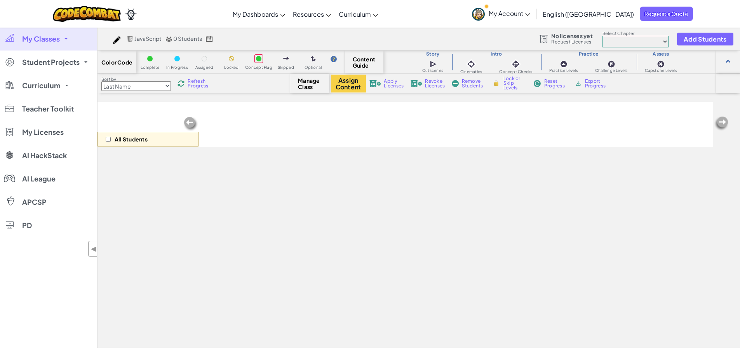
click at [376, 125] on div "All Students" at bounding box center [404, 124] width 615 height 45
click at [63, 34] on link "My Classes" at bounding box center [48, 38] width 97 height 23
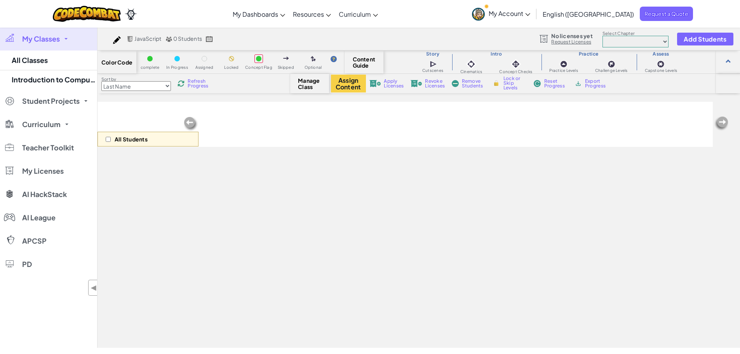
click at [52, 42] on span "My Classes" at bounding box center [41, 38] width 38 height 7
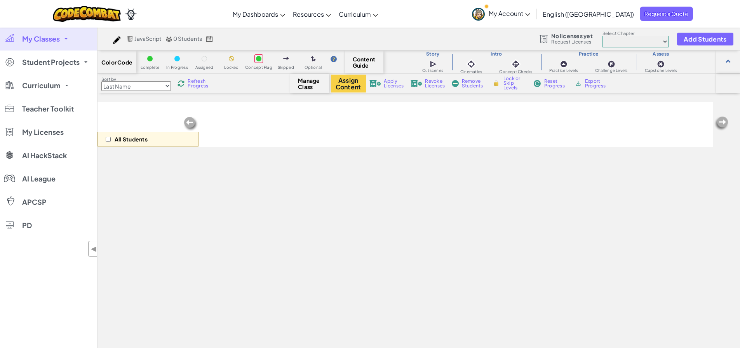
click at [51, 36] on span "My Classes" at bounding box center [41, 38] width 38 height 7
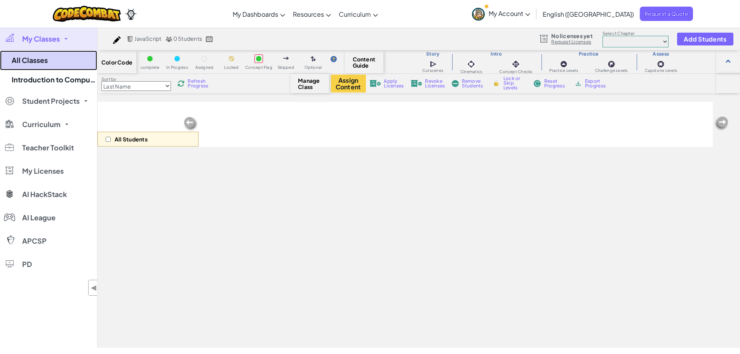
click at [38, 57] on link "All Classes" at bounding box center [48, 60] width 97 height 20
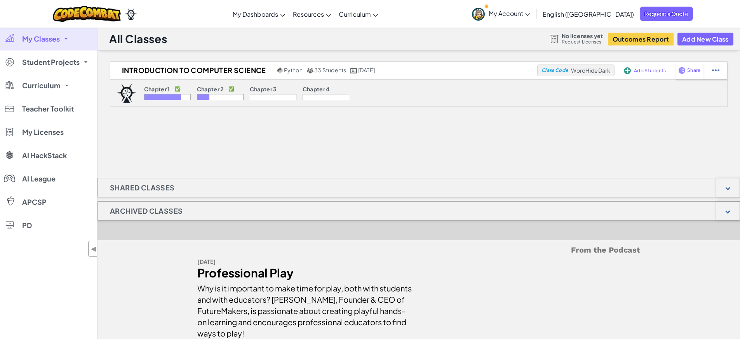
click at [357, 132] on div "Introduction to Computer Science Python 33 Students [DATE] Class Code WordHideD…" at bounding box center [418, 100] width 642 height 78
click at [720, 73] on div at bounding box center [715, 70] width 23 height 17
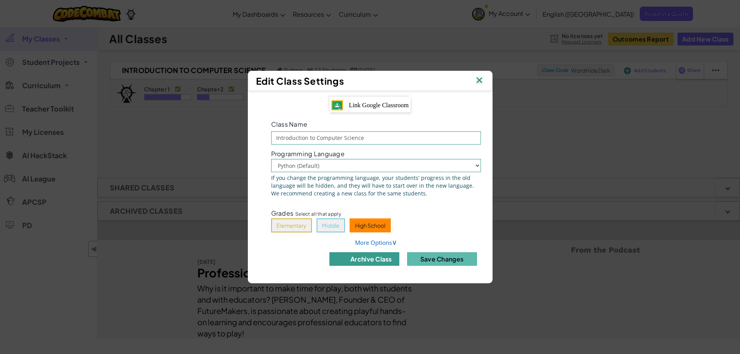
click at [375, 262] on button "archive class" at bounding box center [364, 259] width 70 height 14
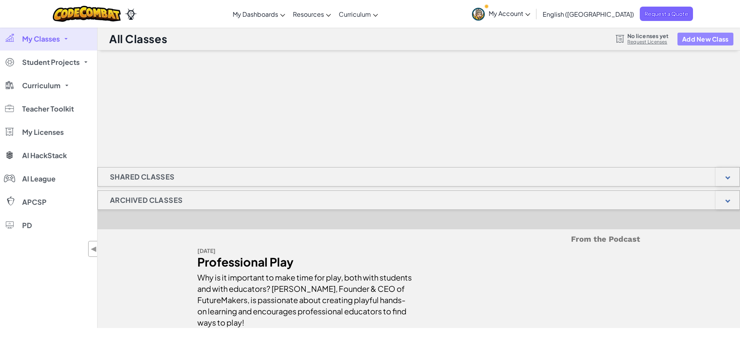
click at [693, 36] on button "Add New Class" at bounding box center [705, 39] width 56 height 13
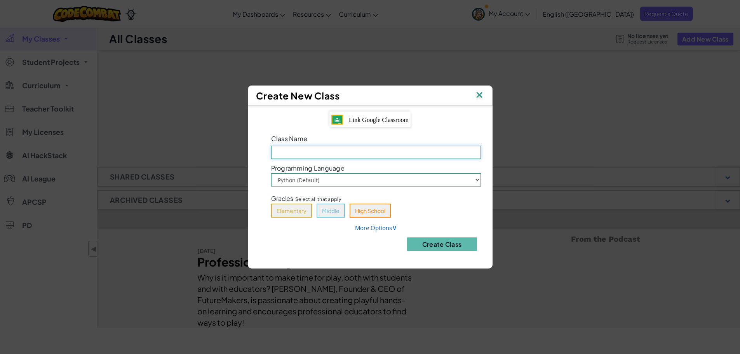
click at [292, 151] on input "Class Name Field is required" at bounding box center [376, 152] width 210 height 13
click at [361, 133] on div "Class Name Field is required" at bounding box center [375, 145] width 221 height 26
click at [370, 123] on span "Link Google Classroom" at bounding box center [379, 119] width 60 height 7
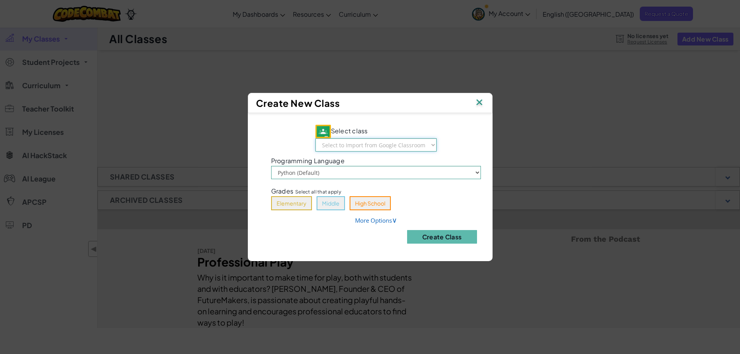
click at [412, 139] on select "Select to Import from Google Classroom p.1 Anatomy/Phys IT Essentials AP Comput…" at bounding box center [375, 144] width 121 height 13
select select "794923501514"
click at [316, 138] on select "Select to Import from Google Classroom p.1 Anatomy/Phys IT Essentials AP Comput…" at bounding box center [375, 144] width 121 height 13
click at [367, 207] on button "High School" at bounding box center [369, 203] width 41 height 14
click at [396, 221] on span "∨" at bounding box center [394, 219] width 5 height 9
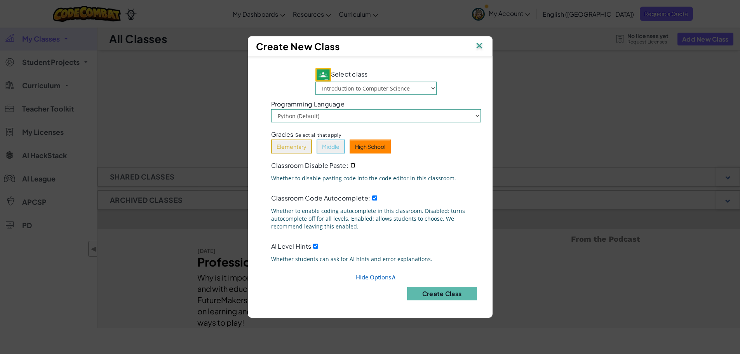
click at [353, 165] on input "Classroom Disable Paste:" at bounding box center [352, 165] width 5 height 5
checkbox input "true"
click at [447, 294] on button "Create Class" at bounding box center [442, 294] width 70 height 14
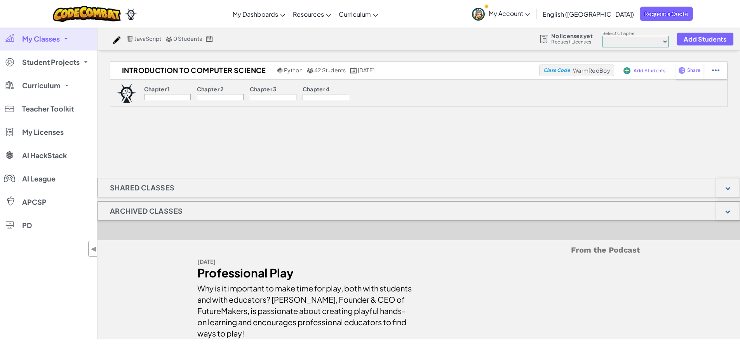
click at [466, 159] on div "Introduction to Computer Science Python 42 Students [DATE] Class Code WarmRedBo…" at bounding box center [418, 199] width 642 height 277
click at [664, 16] on span "Request a Quote" at bounding box center [666, 14] width 53 height 14
